Goal: Transaction & Acquisition: Purchase product/service

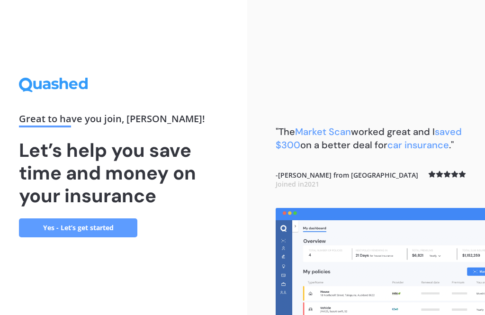
click at [67, 237] on link "Yes - Let’s get started" at bounding box center [78, 227] width 118 height 19
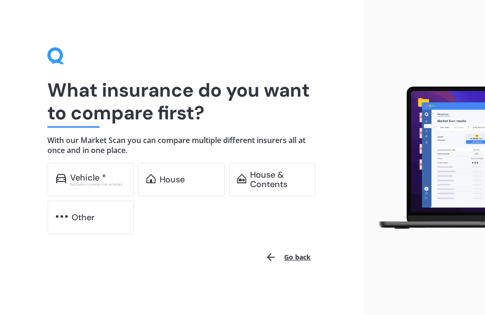
click at [176, 178] on div "House" at bounding box center [171, 179] width 25 height 9
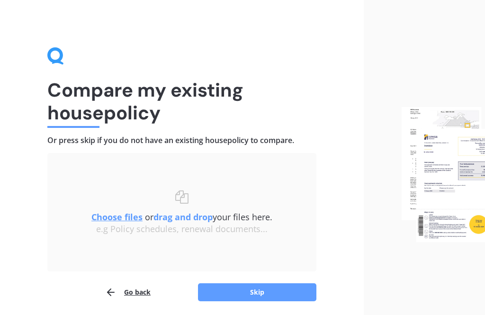
scroll to position [3, 0]
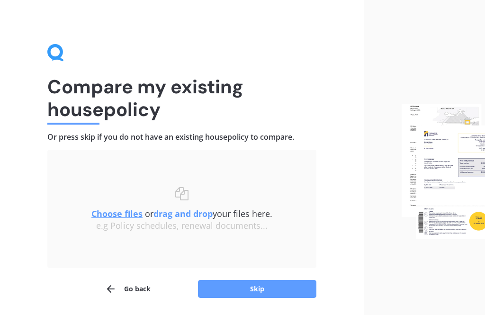
click at [283, 302] on div "Compare my existing house policy Or press skip if you do not have an existing h…" at bounding box center [181, 171] width 363 height 349
click at [282, 302] on div "Compare my existing house policy Or press skip if you do not have an existing h…" at bounding box center [181, 171] width 363 height 349
click at [266, 296] on button "Skip" at bounding box center [257, 289] width 118 height 18
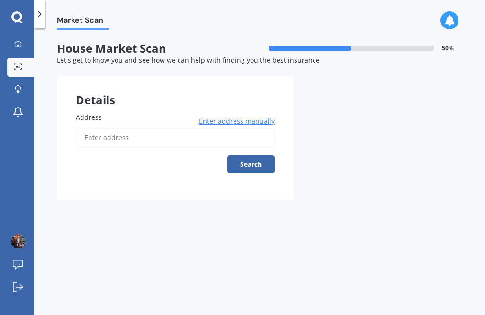
click at [91, 135] on input "Address" at bounding box center [175, 138] width 199 height 20
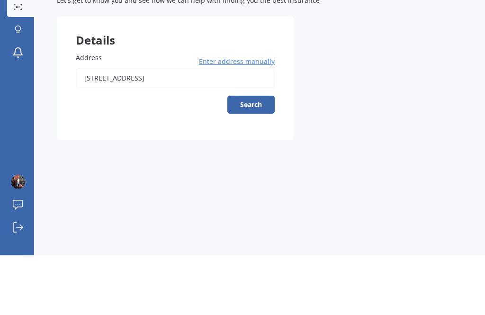
type input "[STREET_ADDRESS]"
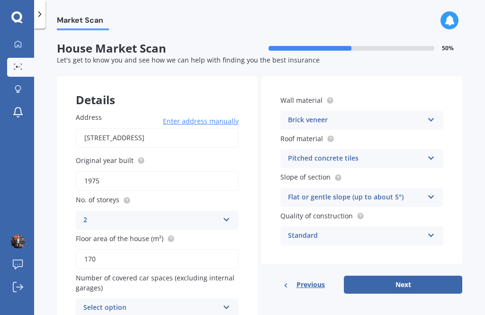
click at [226, 219] on icon at bounding box center [226, 217] width 8 height 7
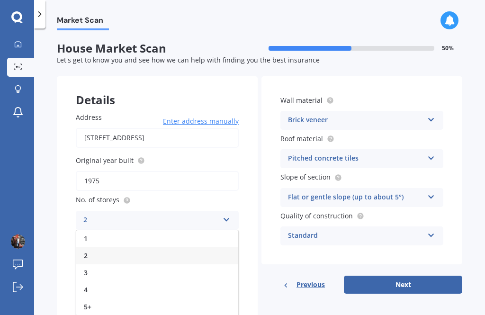
click at [106, 234] on div "1" at bounding box center [157, 238] width 162 height 17
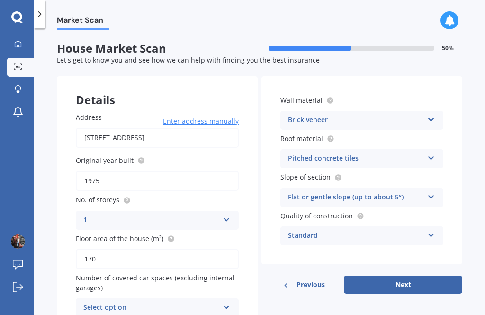
click at [105, 253] on input "170" at bounding box center [157, 259] width 163 height 20
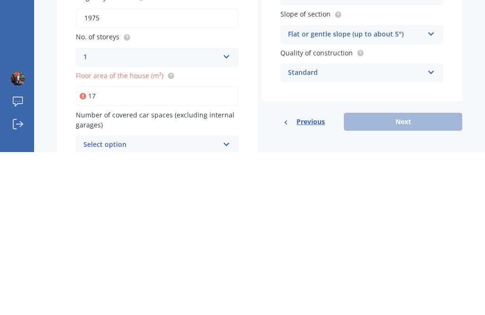
type input "1"
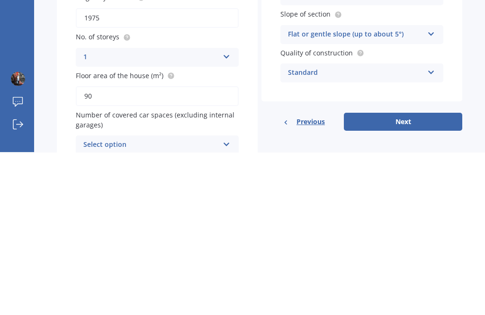
scroll to position [0, 0]
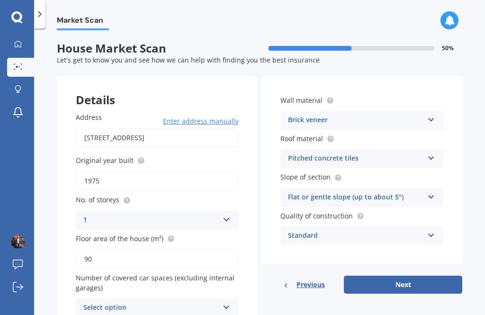
type input "90"
click at [229, 302] on icon at bounding box center [226, 305] width 8 height 7
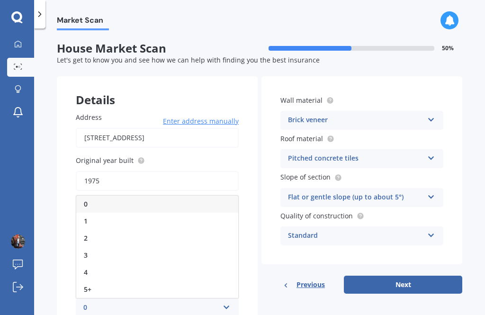
click at [82, 215] on div "1" at bounding box center [157, 220] width 162 height 17
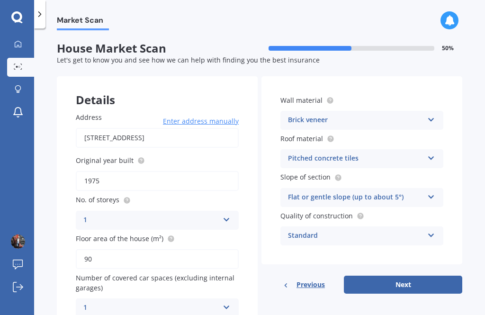
click at [433, 117] on icon at bounding box center [431, 118] width 8 height 7
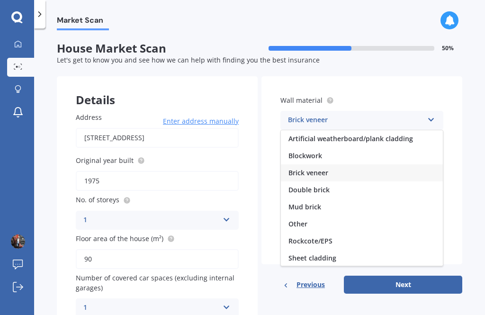
click at [325, 156] on div "Blockwork" at bounding box center [362, 155] width 162 height 17
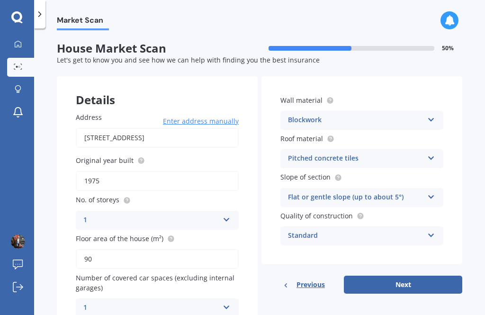
click at [434, 154] on icon at bounding box center [431, 156] width 8 height 7
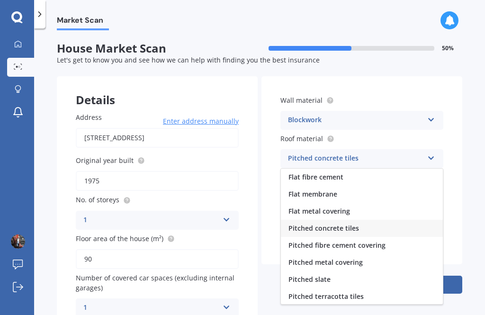
click at [468, 155] on div "Market Scan House Market Scan 50 % Let's get to know you and see how we can hel…" at bounding box center [259, 173] width 451 height 286
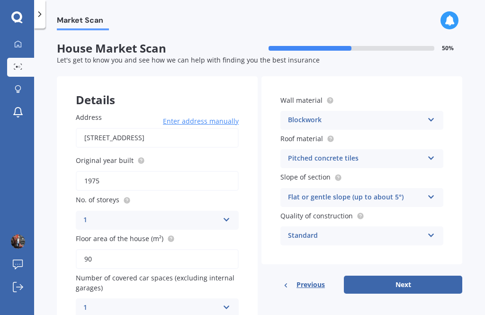
click at [430, 195] on icon at bounding box center [431, 195] width 8 height 7
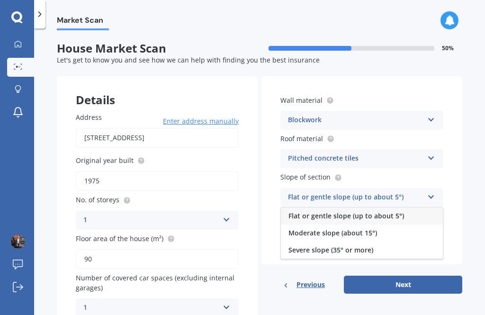
click at [433, 195] on icon at bounding box center [431, 195] width 8 height 7
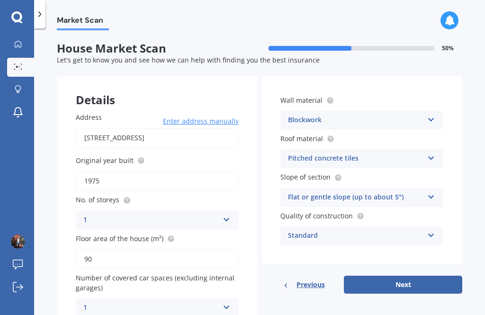
click at [412, 283] on button "Next" at bounding box center [403, 284] width 118 height 18
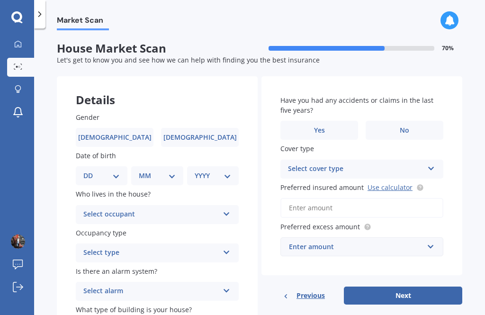
click at [116, 137] on span "[DEMOGRAPHIC_DATA]" at bounding box center [114, 137] width 73 height 8
click at [0, 0] on input "[DEMOGRAPHIC_DATA]" at bounding box center [0, 0] width 0 height 0
click at [116, 175] on select "DD 01 02 03 04 05 06 07 08 09 10 11 12 13 14 15 16 17 18 19 20 21 22 23 24 25 2…" at bounding box center [101, 175] width 36 height 10
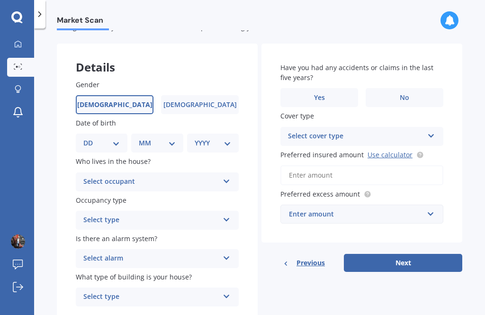
scroll to position [32, 0]
click at [119, 138] on select "DD 01 02 03 04 05 06 07 08 09 10 11 12 13 14 15 16 17 18 19 20 21 22 23 24 25 2…" at bounding box center [101, 143] width 36 height 10
select select "15"
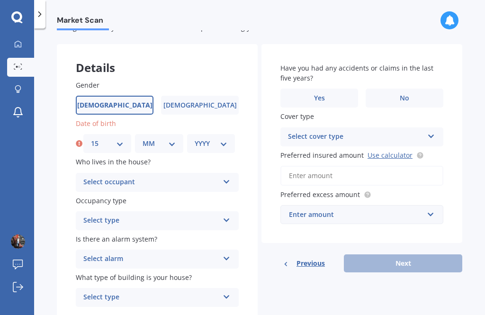
click at [168, 140] on select "MM 01 02 03 04 05 06 07 08 09 10 11 12" at bounding box center [158, 143] width 33 height 10
select select "08"
click at [220, 142] on select "YYYY 2009 2008 2007 2006 2005 2004 2003 2002 2001 2000 1999 1998 1997 1996 1995…" at bounding box center [211, 143] width 33 height 10
select select "1959"
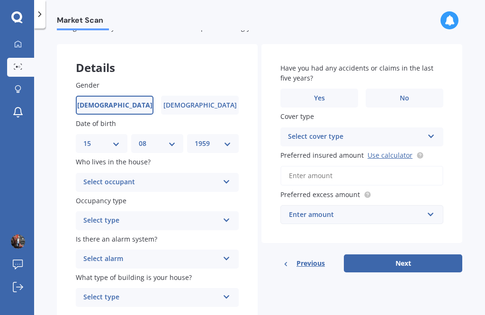
click at [228, 180] on icon at bounding box center [226, 180] width 8 height 7
click at [88, 198] on span "Owner" at bounding box center [94, 200] width 21 height 9
click at [224, 219] on icon at bounding box center [226, 218] width 8 height 7
click at [119, 235] on span "Permanent" at bounding box center [102, 238] width 36 height 9
click at [228, 256] on icon at bounding box center [226, 256] width 8 height 7
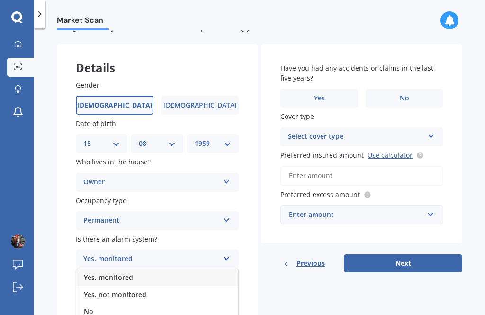
click at [131, 292] on span "Yes, not monitored" at bounding box center [115, 294] width 62 height 9
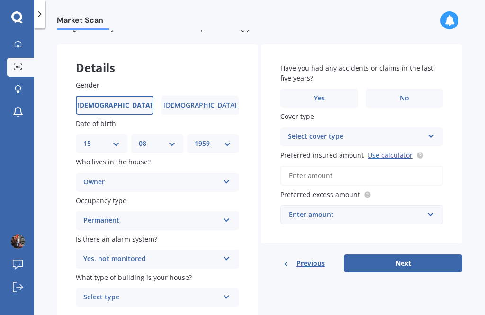
click at [229, 293] on icon at bounding box center [226, 295] width 8 height 7
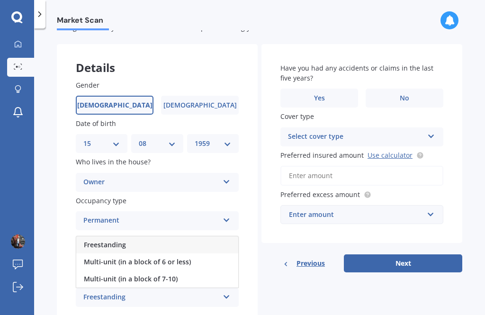
click at [181, 259] on span "Multi-unit (in a block of 6 or less)" at bounding box center [137, 261] width 107 height 9
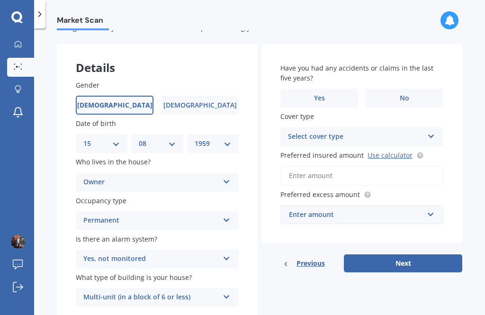
click at [411, 97] on label "No" at bounding box center [404, 97] width 78 height 19
click at [0, 0] on input "No" at bounding box center [0, 0] width 0 height 0
click at [433, 133] on icon at bounding box center [431, 134] width 8 height 7
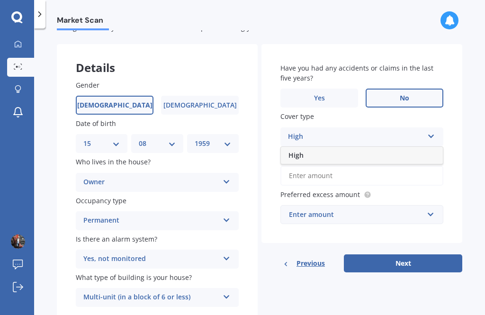
click at [479, 110] on div "Market Scan House Market Scan 70 % Let's get to know you and see how we can hel…" at bounding box center [259, 173] width 451 height 286
click at [298, 173] on input "Preferred insured amount Use calculator" at bounding box center [361, 176] width 163 height 20
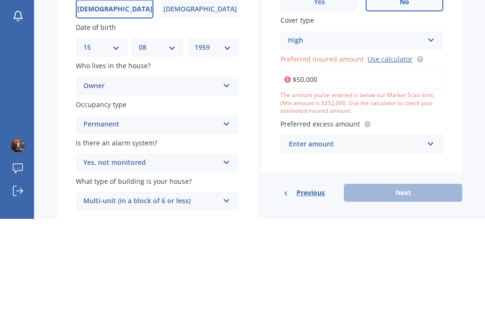
type input "$500,000"
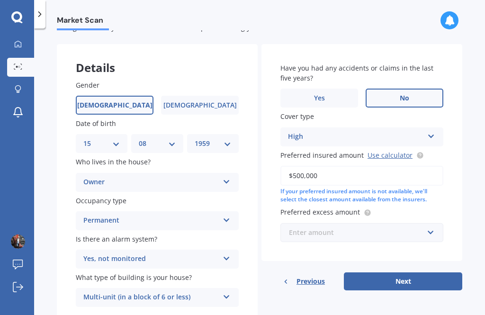
click at [432, 231] on input "text" at bounding box center [358, 232] width 154 height 18
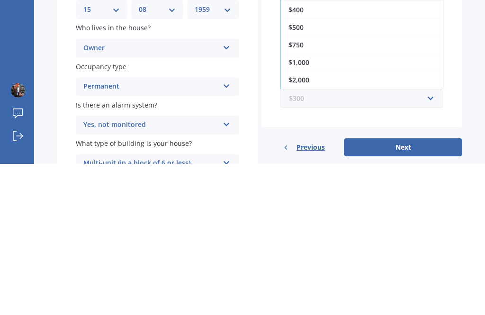
scroll to position [15, 0]
click at [315, 170] on div "$500" at bounding box center [362, 179] width 162 height 18
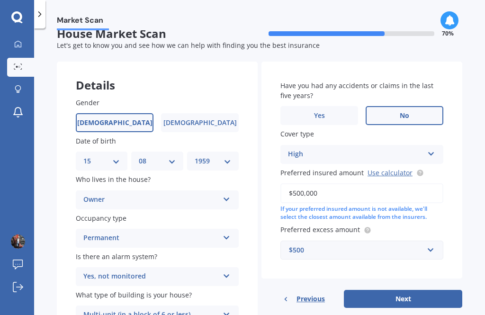
click at [413, 299] on button "Next" at bounding box center [403, 299] width 118 height 18
select select "15"
select select "08"
select select "1959"
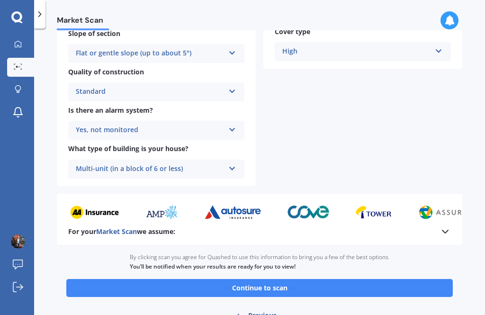
scroll to position [327, 0]
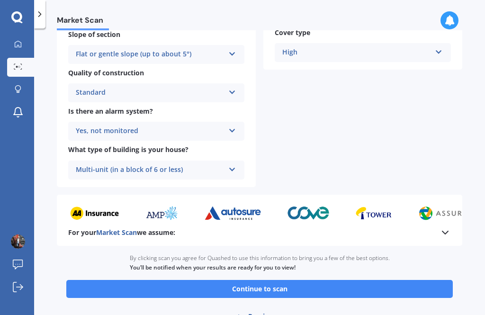
click at [404, 282] on button "Continue to scan" at bounding box center [259, 289] width 386 height 18
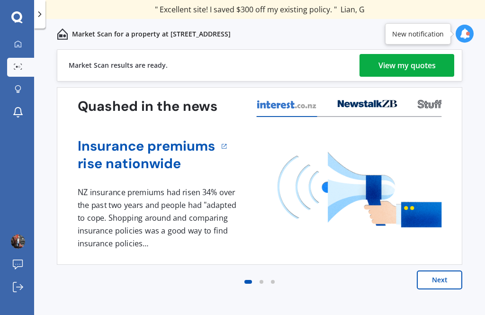
click at [410, 62] on div "View my quotes" at bounding box center [406, 65] width 57 height 23
